Goal: Task Accomplishment & Management: Manage account settings

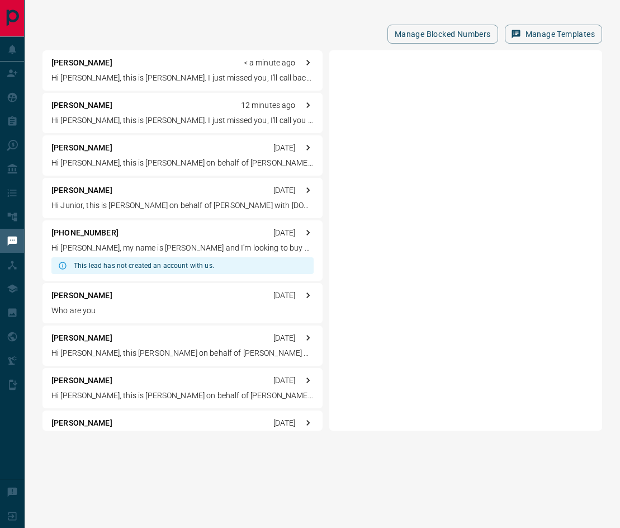
drag, startPoint x: 31, startPoint y: 23, endPoint x: 30, endPoint y: 29, distance: 5.7
drag, startPoint x: 30, startPoint y: 29, endPoint x: 7, endPoint y: 102, distance: 76.4
click at [7, 102] on icon at bounding box center [12, 97] width 11 height 11
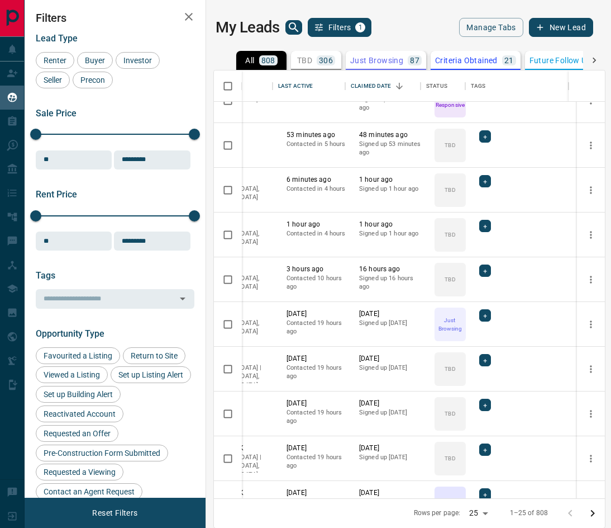
scroll to position [0, 137]
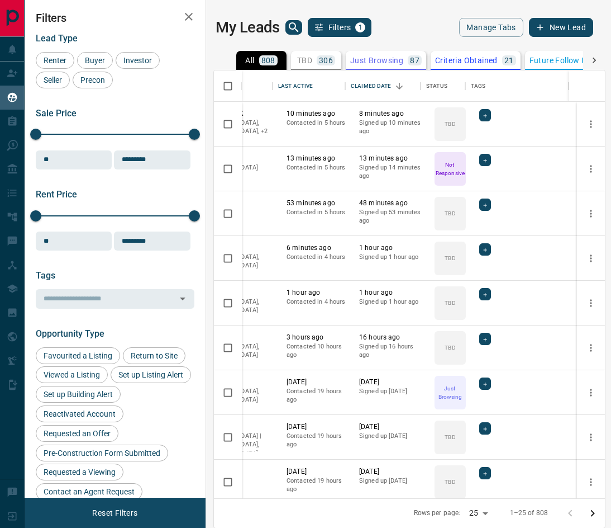
click at [597, 59] on icon at bounding box center [594, 60] width 11 height 11
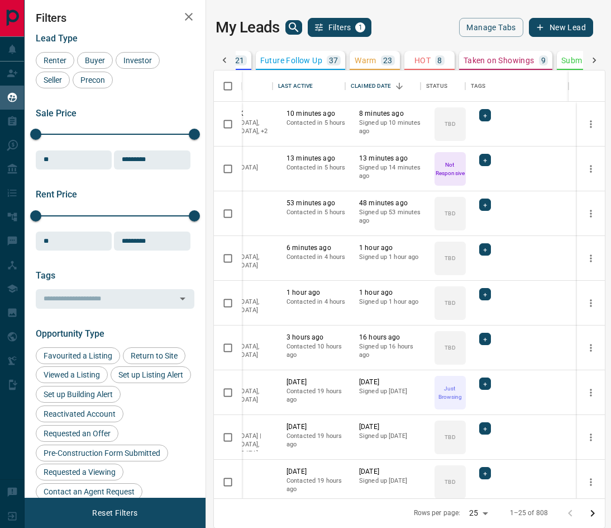
click at [370, 67] on button "Warm 23" at bounding box center [375, 60] width 50 height 19
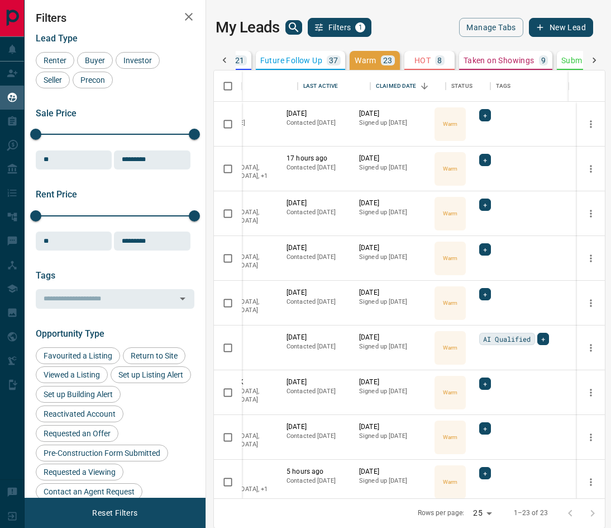
scroll to position [0, 0]
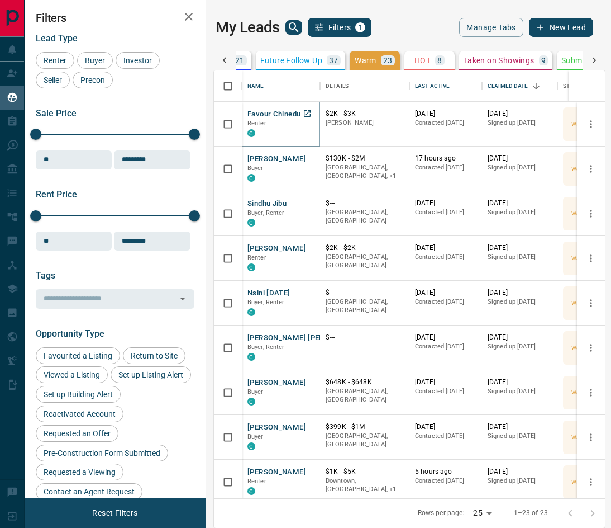
click at [263, 115] on button "Favour Chinedu" at bounding box center [274, 114] width 53 height 11
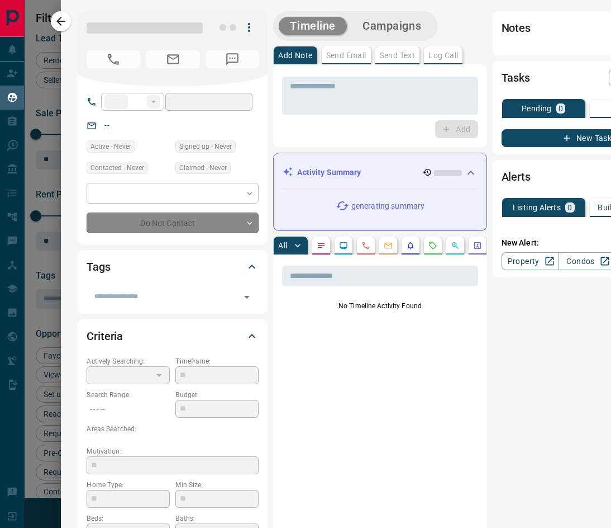
type input "**"
type input "**********"
type input "*"
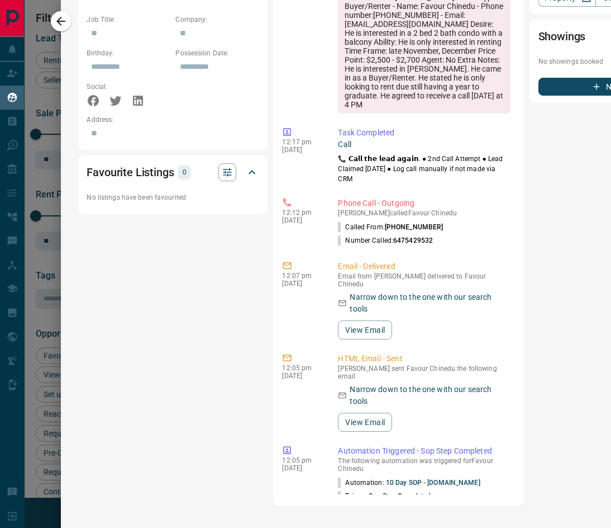
scroll to position [838, 0]
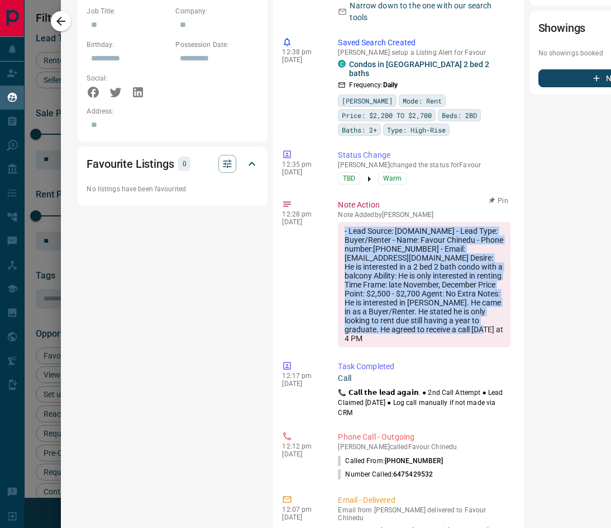
drag, startPoint x: 331, startPoint y: 346, endPoint x: 430, endPoint y: 469, distance: 157.9
click at [442, 347] on div "- Lead Source: [DOMAIN_NAME] - Lead Type: Buyer/Renter - Name: Favour Chinedu -…" at bounding box center [424, 284] width 172 height 125
copy div "- Lead Source: [DOMAIN_NAME] - Lead Type: Buyer/Renter - Name: Favour Chinedu -…"
